Goal: Task Accomplishment & Management: Complete application form

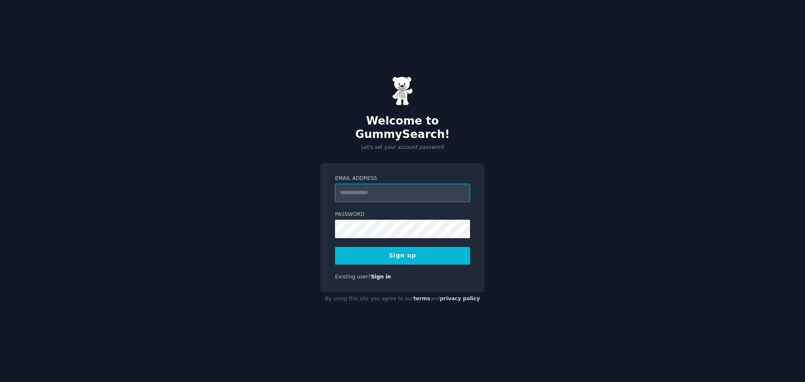
click at [365, 188] on input "Email Address" at bounding box center [402, 193] width 135 height 18
paste input "**********"
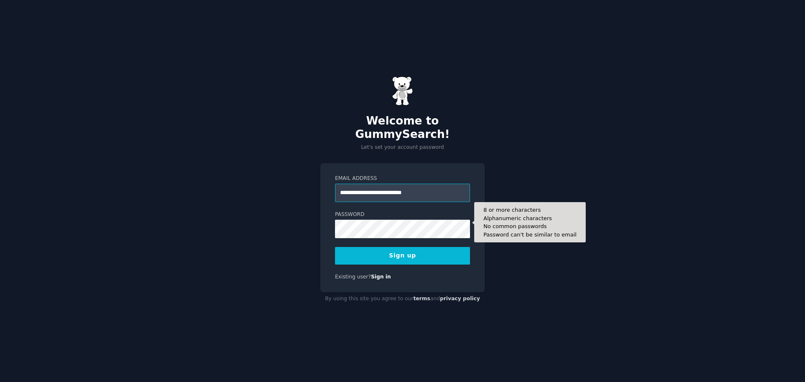
type input "**********"
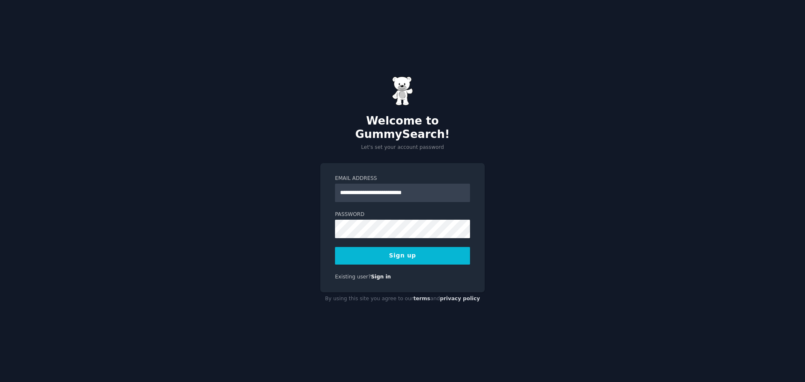
click at [397, 249] on button "Sign up" at bounding box center [402, 256] width 135 height 18
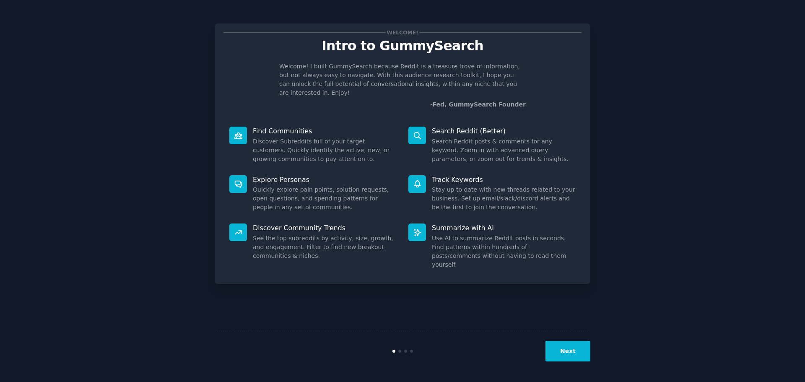
click at [571, 347] on button "Next" at bounding box center [567, 351] width 45 height 21
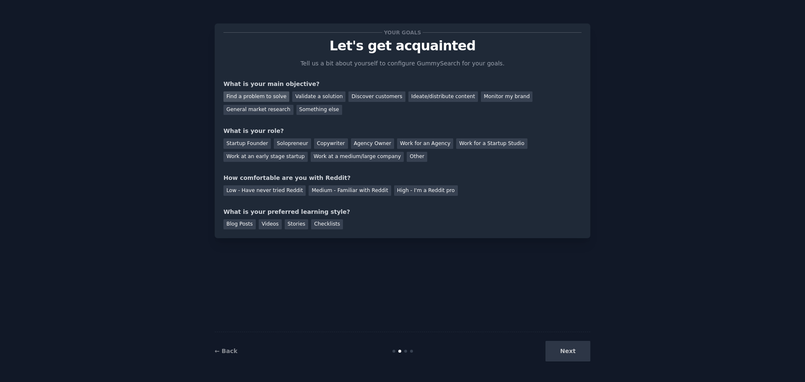
click at [264, 94] on div "Find a problem to solve" at bounding box center [256, 96] width 66 height 10
click at [288, 144] on div "Solopreneur" at bounding box center [292, 143] width 37 height 10
click at [277, 190] on div "Low - Have never tried Reddit" at bounding box center [264, 190] width 82 height 10
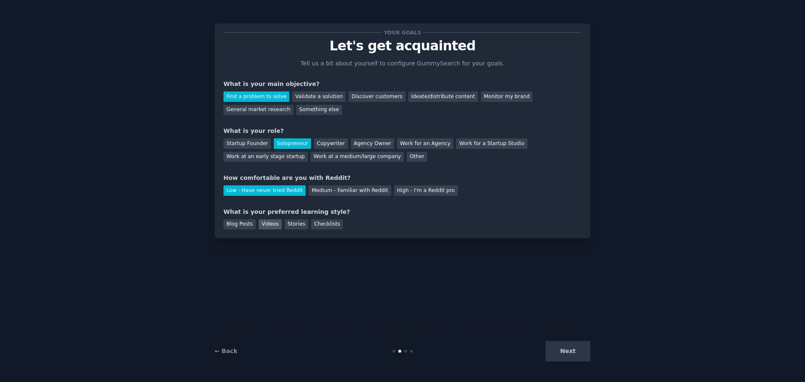
click at [266, 223] on div "Videos" at bounding box center [270, 224] width 23 height 10
click at [573, 351] on button "Next" at bounding box center [567, 351] width 45 height 21
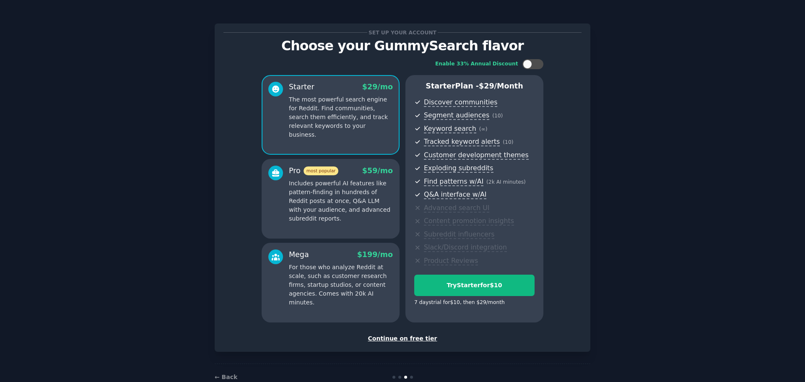
click at [399, 338] on div "Continue on free tier" at bounding box center [402, 338] width 358 height 9
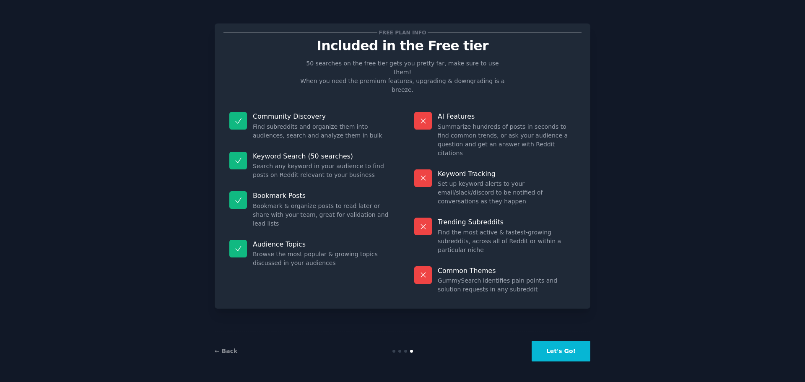
click at [564, 349] on button "Let's Go!" at bounding box center [561, 351] width 59 height 21
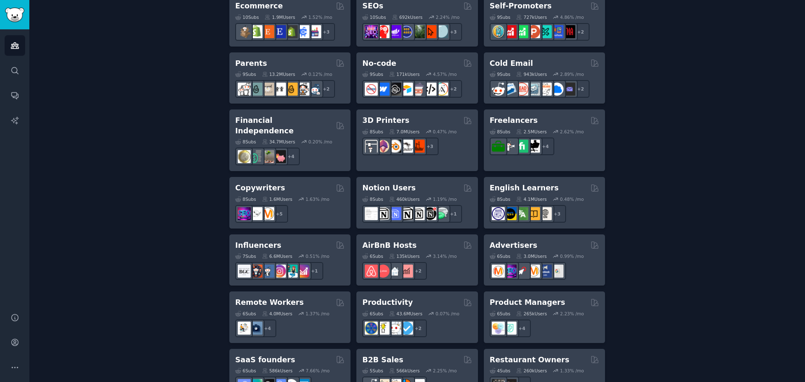
scroll to position [501, 0]
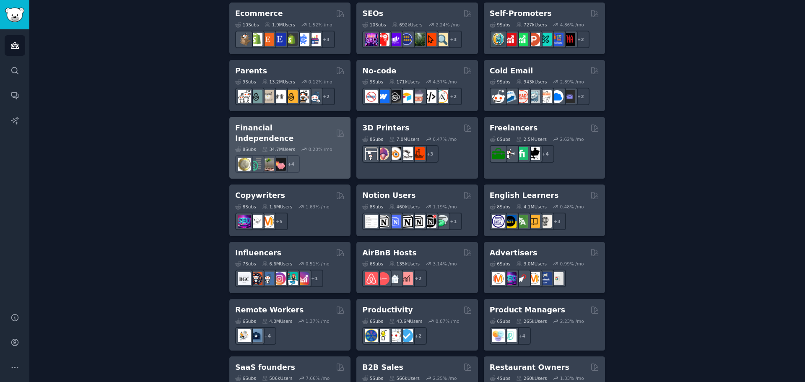
click at [304, 127] on h2 "Financial Independence" at bounding box center [284, 133] width 98 height 21
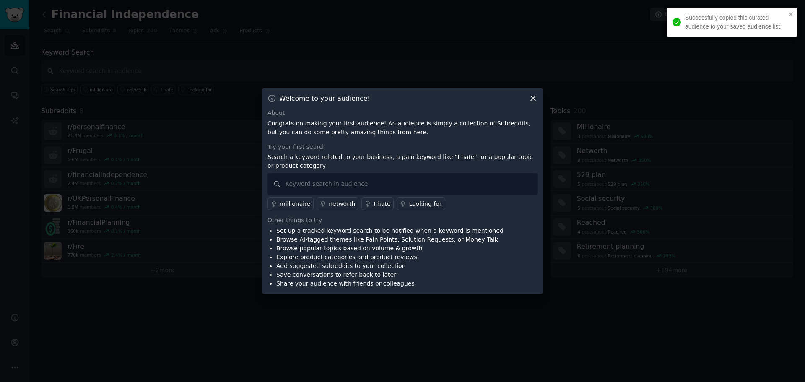
click at [534, 98] on icon at bounding box center [533, 98] width 5 height 5
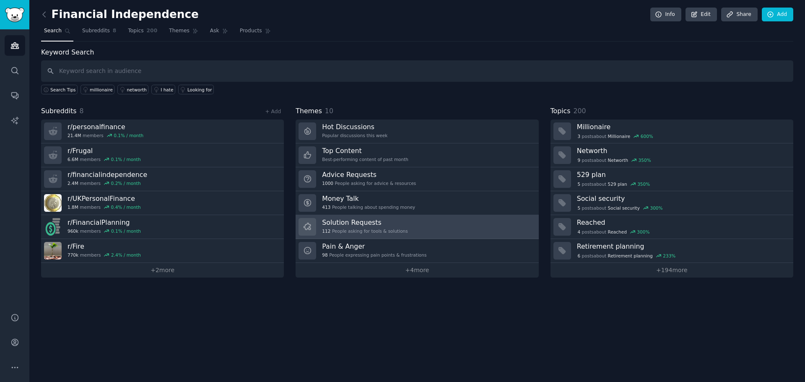
click at [395, 226] on h3 "Solution Requests" at bounding box center [365, 222] width 86 height 9
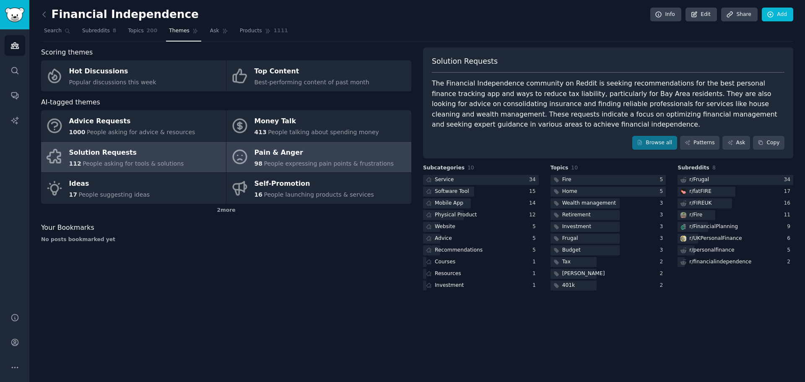
click at [295, 155] on div "Pain & Anger" at bounding box center [324, 152] width 140 height 13
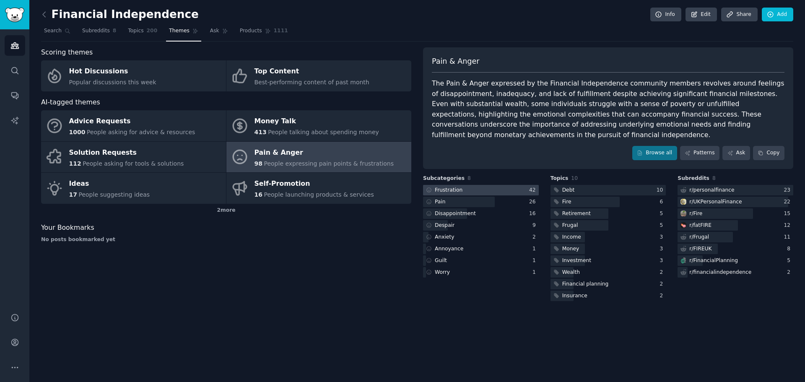
click at [447, 189] on div "Frustration" at bounding box center [449, 191] width 28 height 8
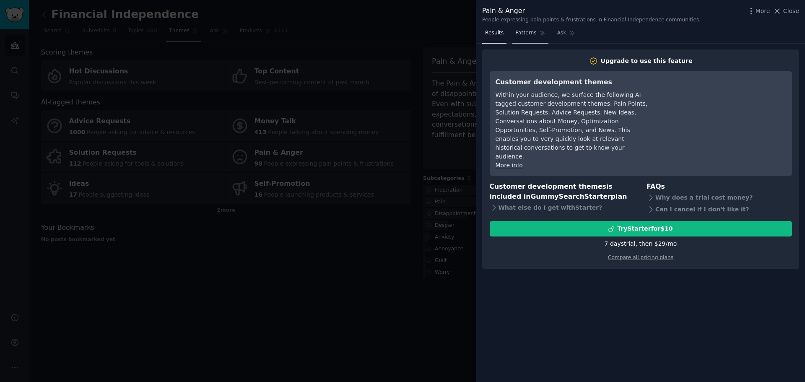
click at [521, 32] on span "Patterns" at bounding box center [525, 33] width 21 height 8
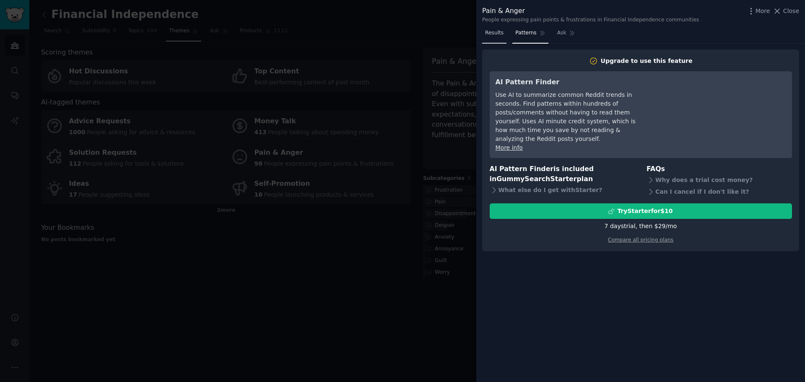
click at [496, 33] on span "Results" at bounding box center [494, 33] width 18 height 8
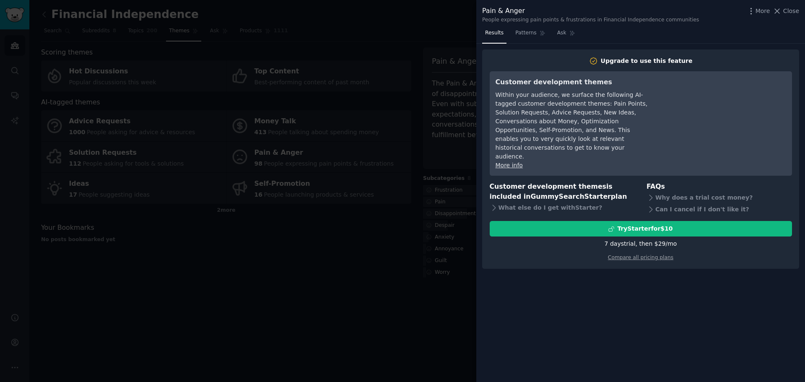
click at [331, 274] on div at bounding box center [402, 191] width 805 height 382
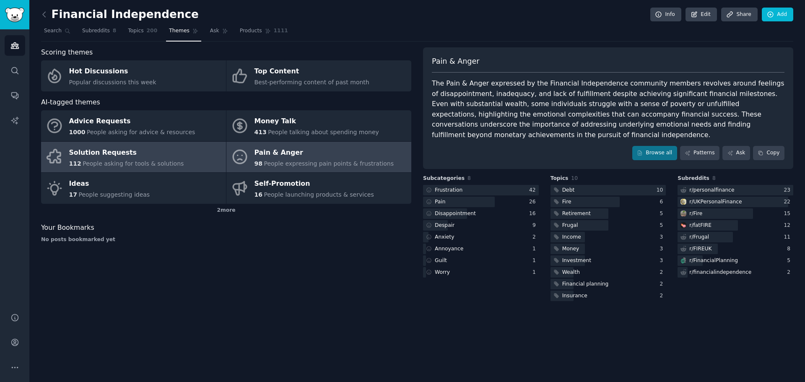
click at [121, 161] on span "People asking for tools & solutions" at bounding box center [133, 163] width 101 height 7
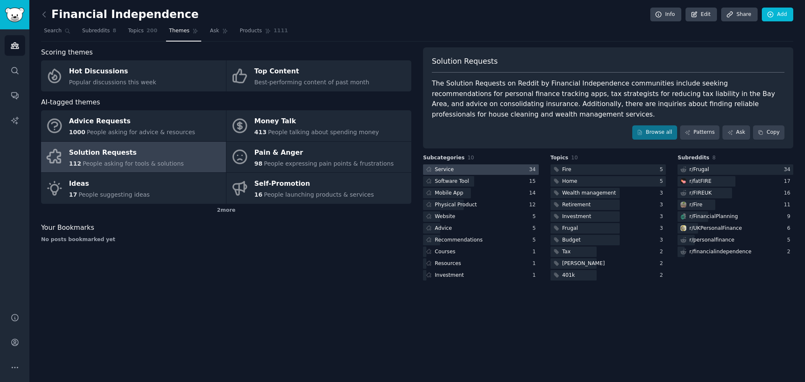
click at [438, 166] on div "Service" at bounding box center [444, 170] width 19 height 8
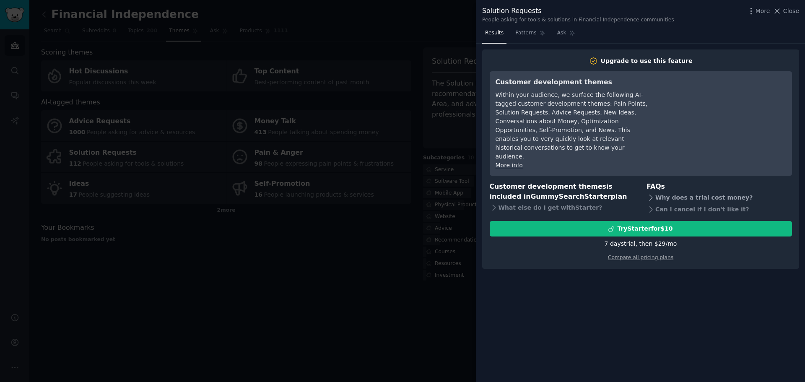
click at [665, 192] on div "Why does a trial cost money?" at bounding box center [718, 198] width 145 height 12
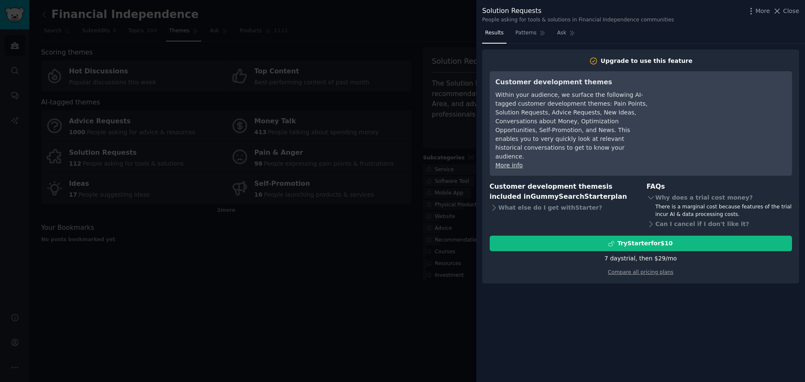
click at [281, 249] on div at bounding box center [402, 191] width 805 height 382
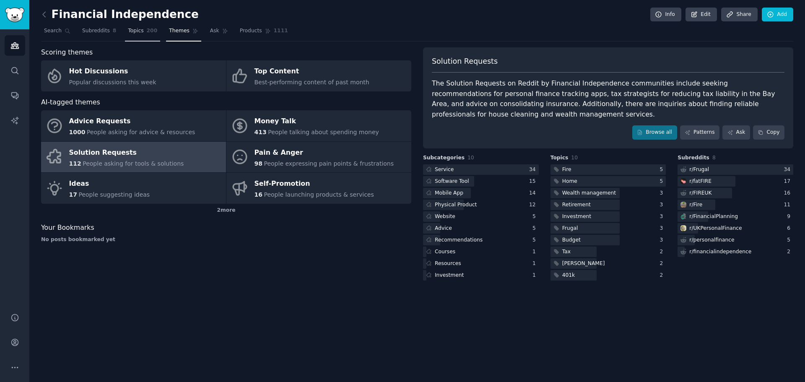
click at [128, 30] on span "Topics" at bounding box center [136, 31] width 16 height 8
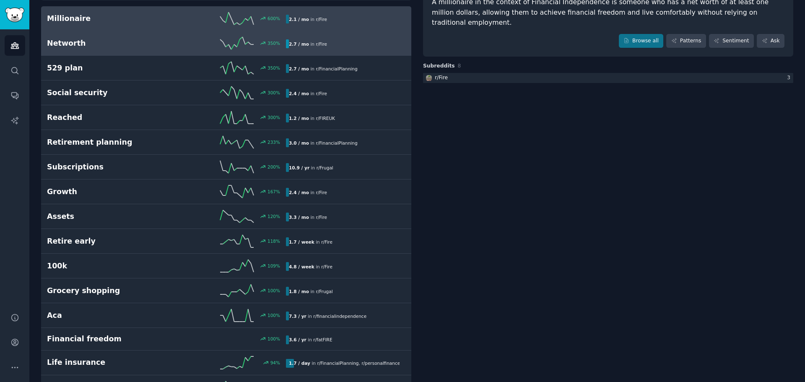
scroll to position [42, 0]
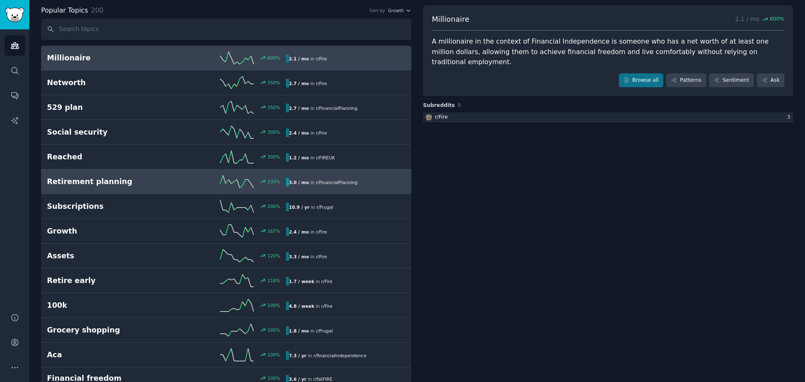
click at [111, 182] on h2 "Retirement planning" at bounding box center [106, 181] width 119 height 10
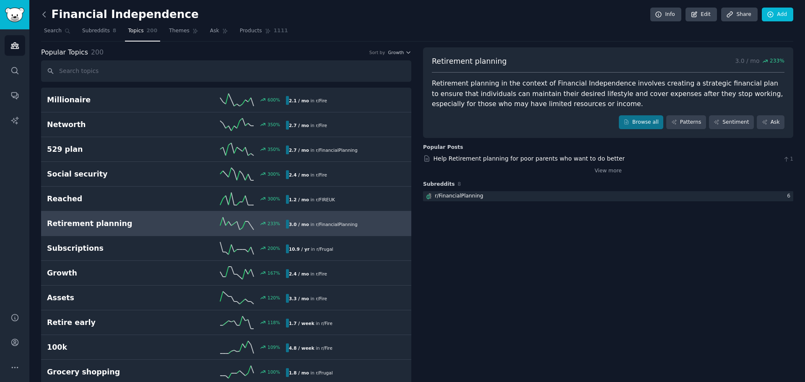
click at [42, 13] on icon at bounding box center [44, 14] width 9 height 9
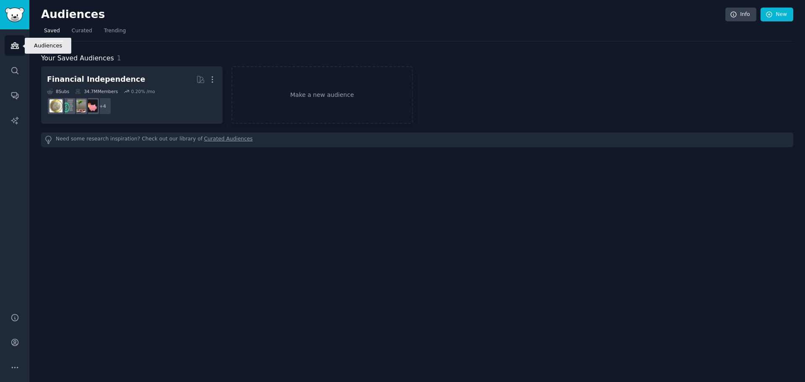
click at [16, 45] on icon "Sidebar" at bounding box center [14, 45] width 9 height 9
click at [13, 46] on icon "Sidebar" at bounding box center [14, 45] width 9 height 9
click at [307, 95] on link "Make a new audience" at bounding box center [322, 94] width 182 height 57
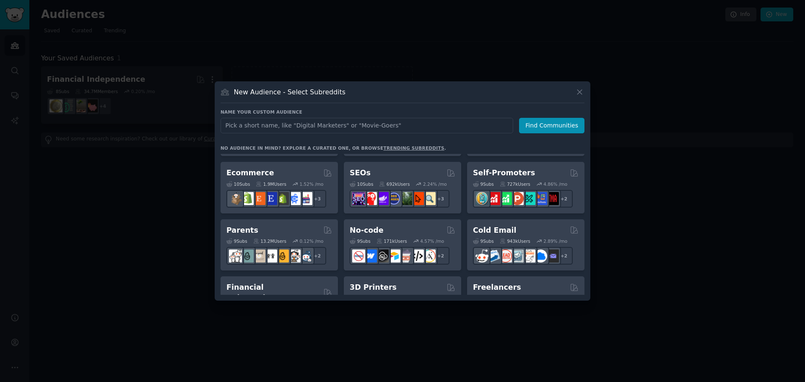
scroll to position [377, 0]
